Goal: Information Seeking & Learning: Learn about a topic

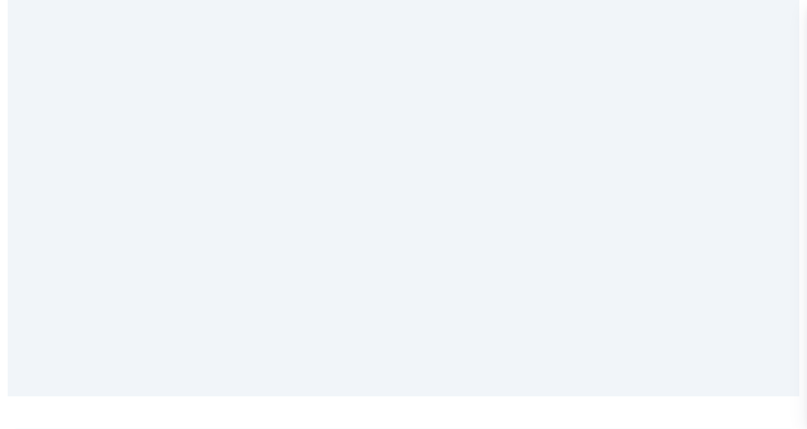
scroll to position [2791, 0]
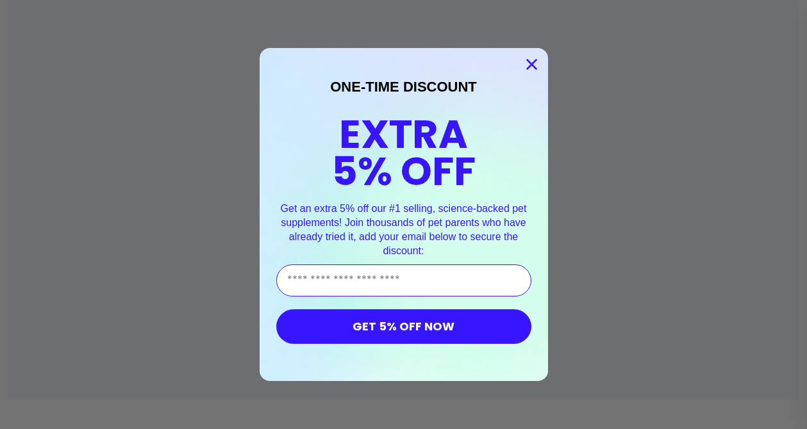
click at [531, 58] on circle "Close dialog" at bounding box center [530, 64] width 21 height 21
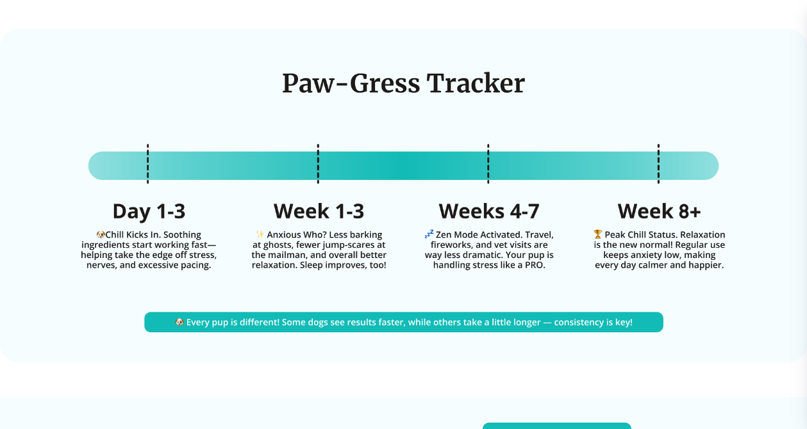
scroll to position [3278, 0]
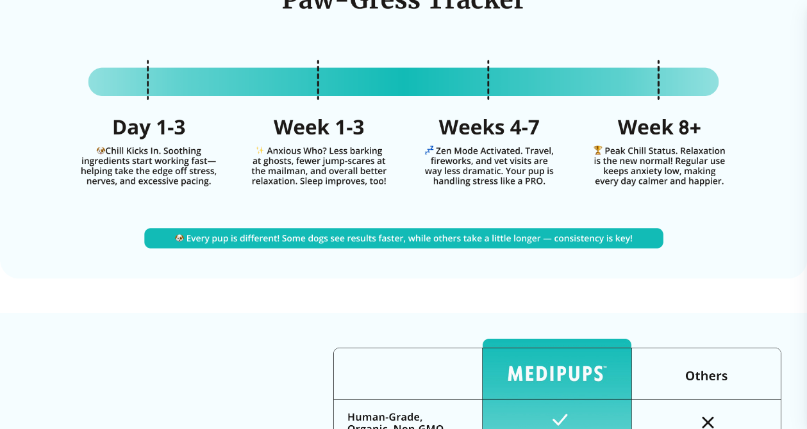
click at [662, 233] on img at bounding box center [403, 112] width 807 height 334
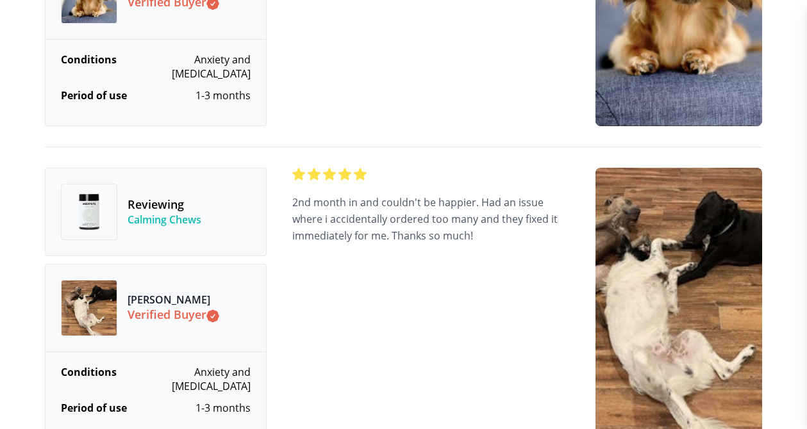
scroll to position [4273, 0]
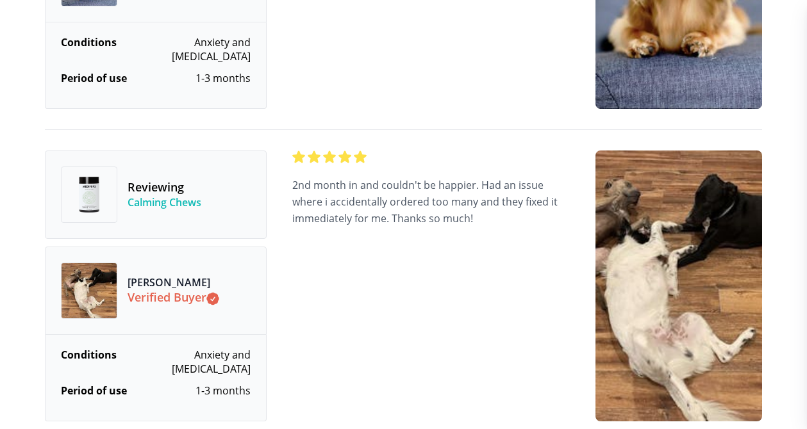
click at [149, 283] on div "[PERSON_NAME] Verified Buyer" at bounding box center [174, 291] width 92 height 56
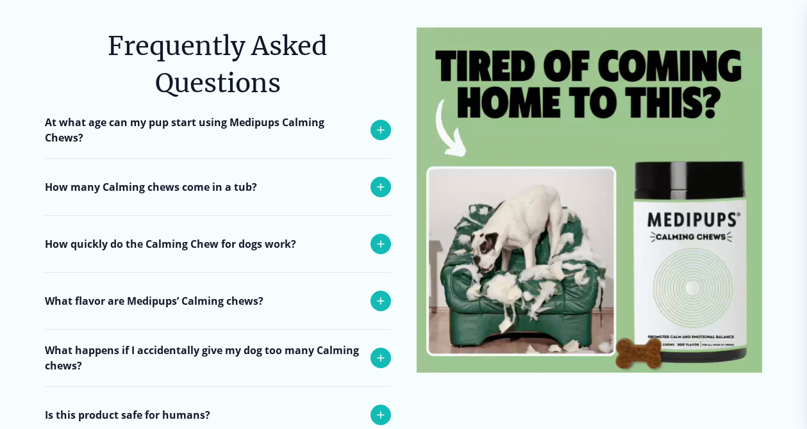
scroll to position [5148, 0]
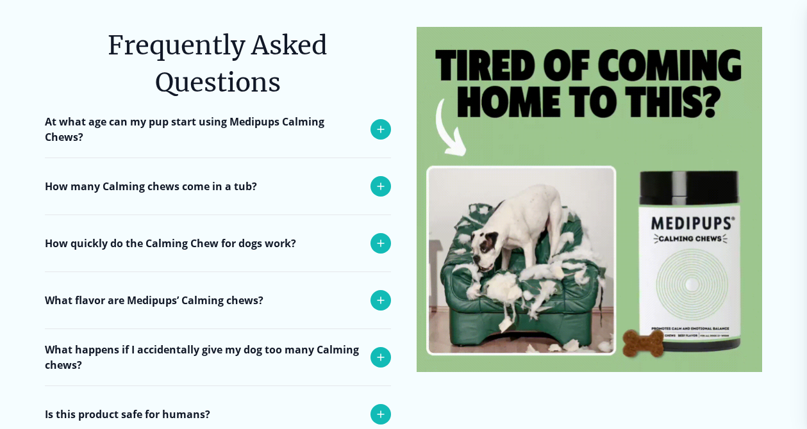
click at [381, 122] on icon at bounding box center [380, 129] width 15 height 15
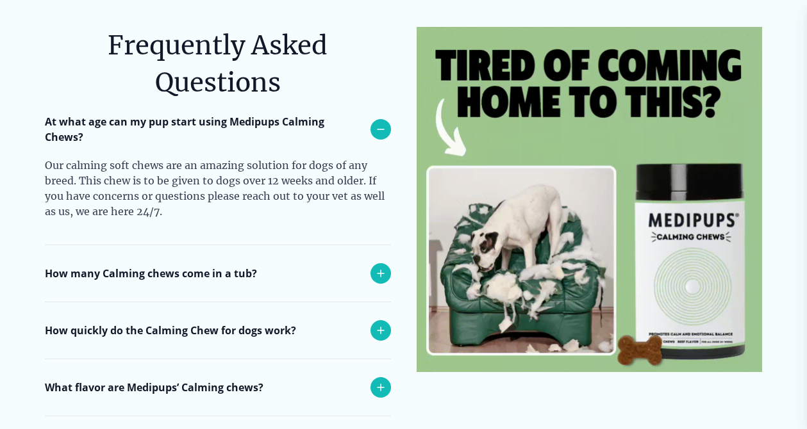
click at [268, 245] on div "How many Calming chews come in a tub?" at bounding box center [218, 273] width 346 height 56
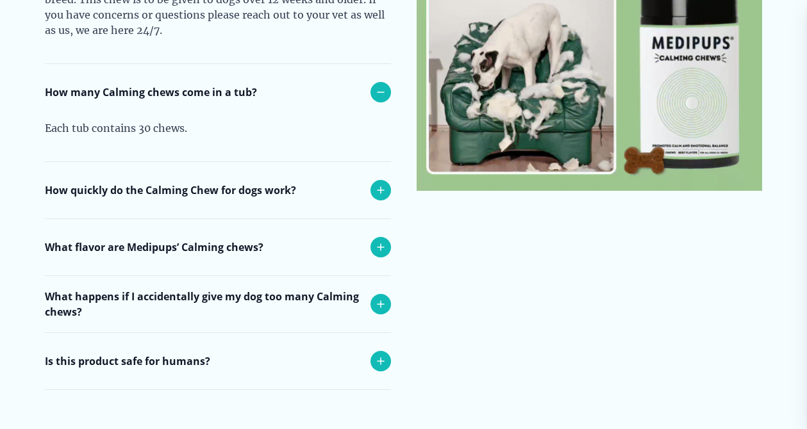
scroll to position [5334, 0]
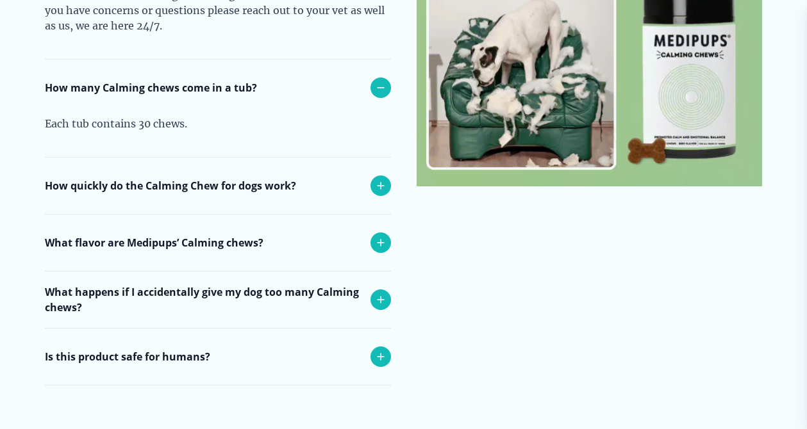
click at [334, 158] on div "How quickly do the Calming Chew for dogs work?" at bounding box center [218, 186] width 346 height 56
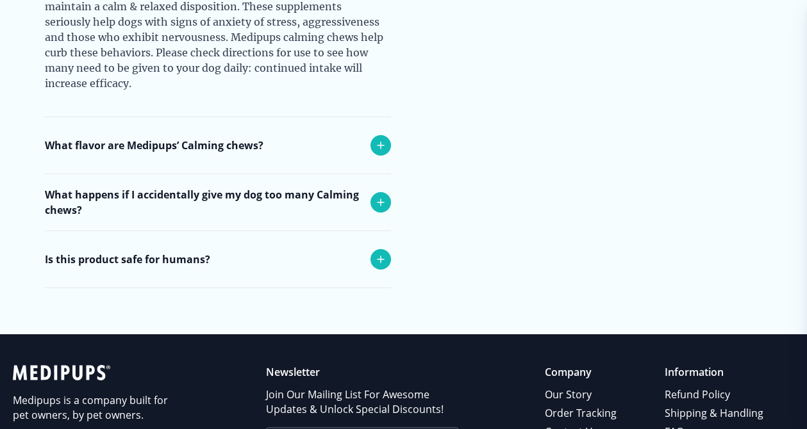
scroll to position [5596, 0]
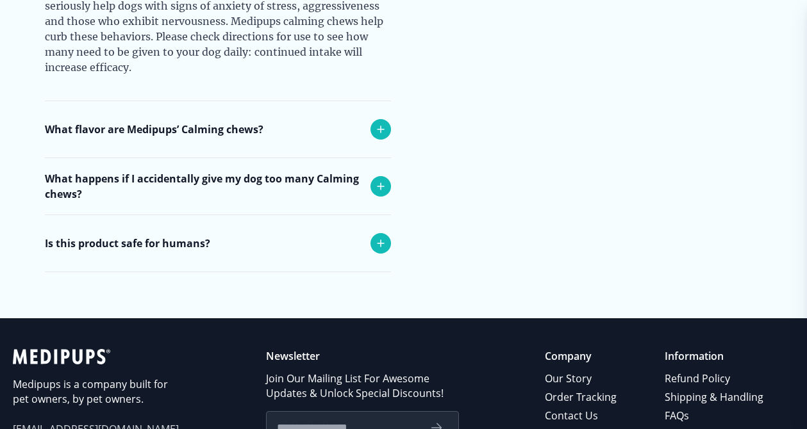
click at [311, 101] on div "What flavor are Medipups’ Calming chews?" at bounding box center [218, 129] width 346 height 56
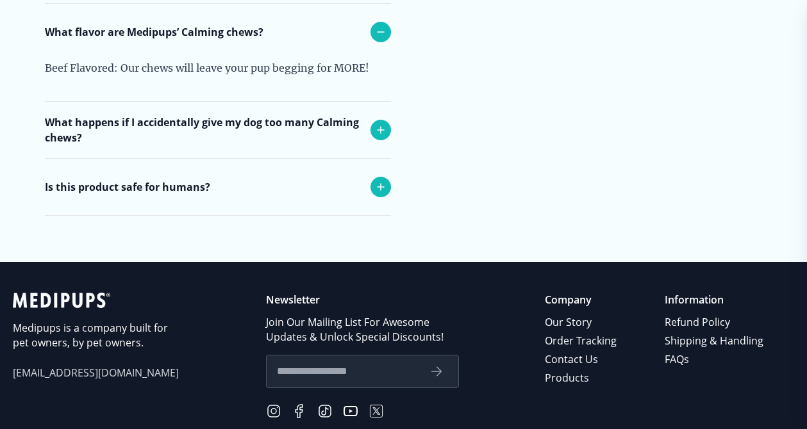
scroll to position [5736, 0]
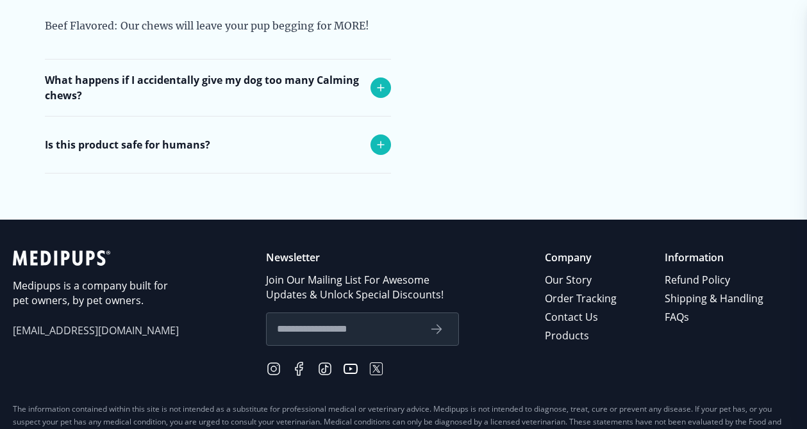
click at [383, 137] on icon at bounding box center [380, 144] width 15 height 15
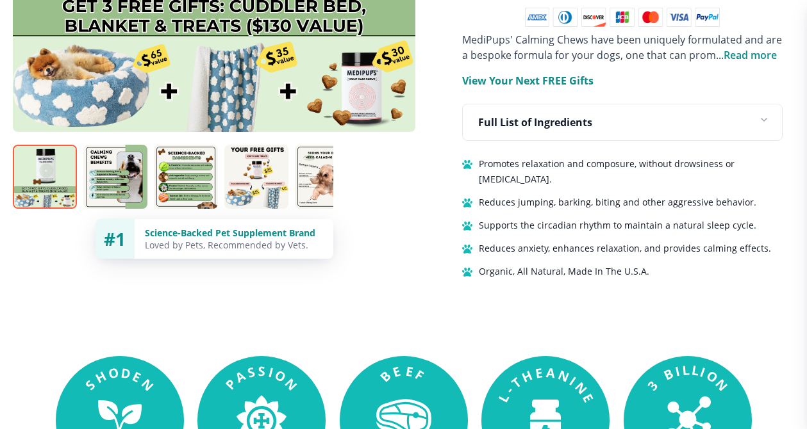
scroll to position [908, 0]
